Goal: Task Accomplishment & Management: Manage account settings

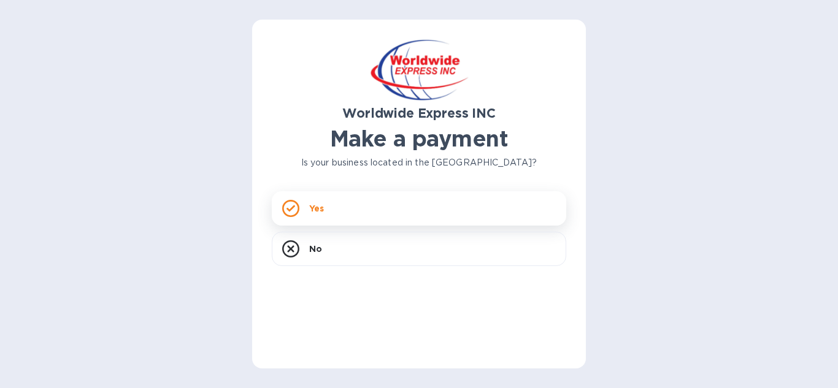
click at [328, 210] on div "Yes" at bounding box center [419, 208] width 294 height 34
